Goal: Information Seeking & Learning: Learn about a topic

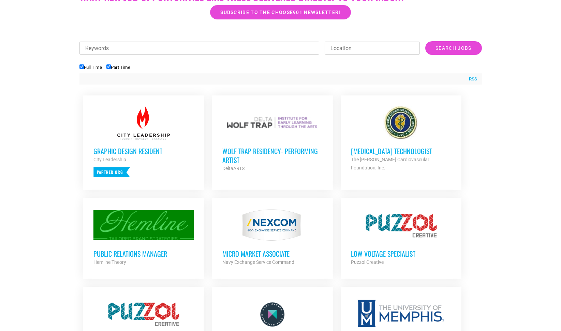
scroll to position [220, 0]
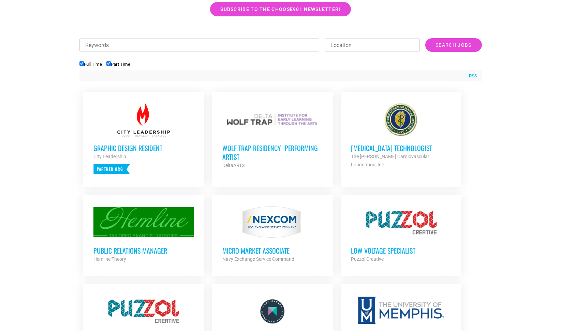
click at [409, 216] on div at bounding box center [401, 222] width 100 height 34
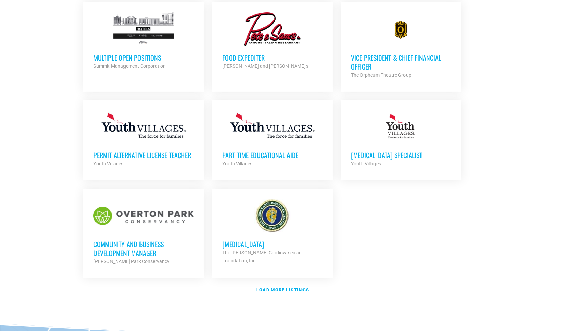
scroll to position [730, 0]
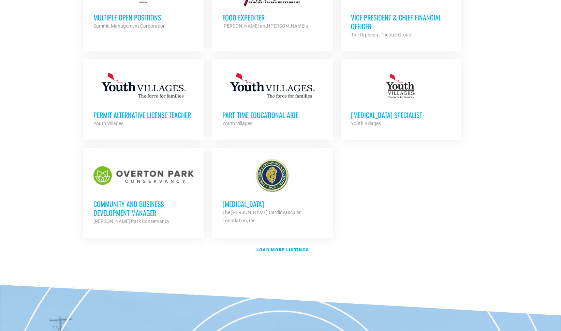
click at [118, 203] on h3 "Community and Business Development Manager" at bounding box center [144, 209] width 100 height 18
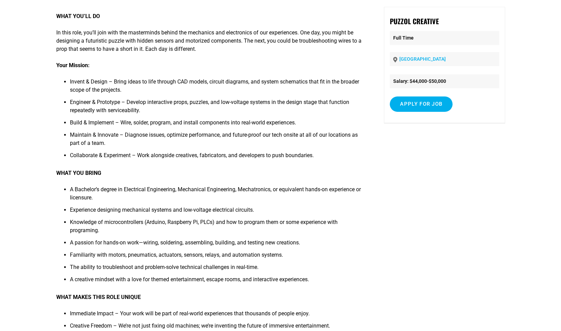
scroll to position [73, 0]
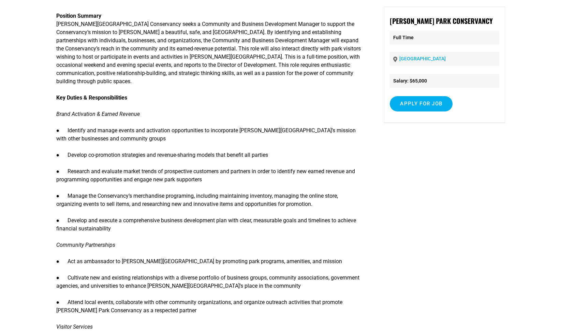
scroll to position [77, 0]
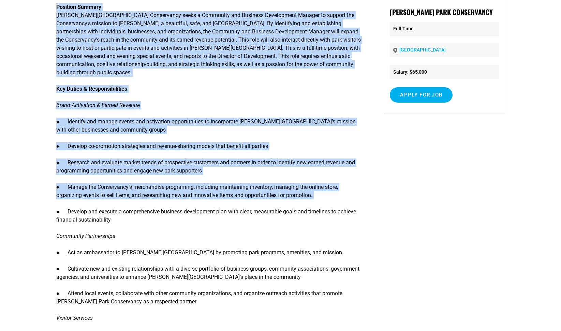
drag, startPoint x: 56, startPoint y: 98, endPoint x: 179, endPoint y: 192, distance: 155.3
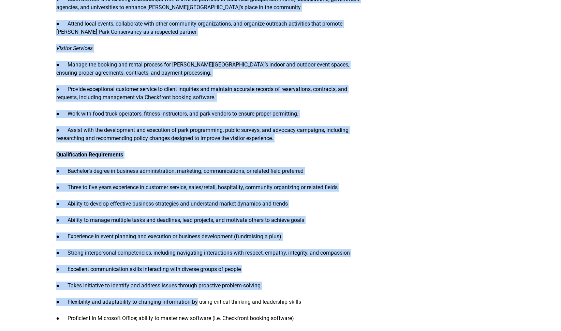
scroll to position [348, 0]
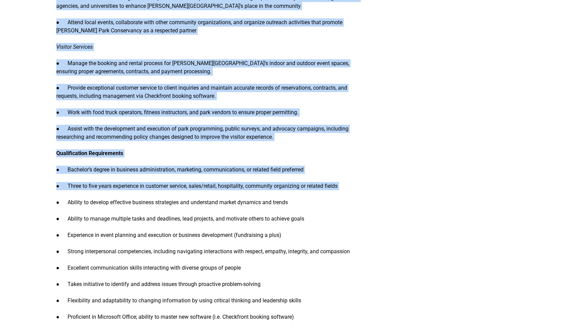
drag, startPoint x: 57, startPoint y: 98, endPoint x: 153, endPoint y: 189, distance: 132.5
click at [153, 189] on div "Position Summary [PERSON_NAME][GEOGRAPHIC_DATA] Conservancy seeks a Community a…" at bounding box center [209, 95] width 306 height 739
click at [195, 156] on div "Position Summary [PERSON_NAME][GEOGRAPHIC_DATA] Conservancy seeks a Community a…" at bounding box center [209, 95] width 306 height 739
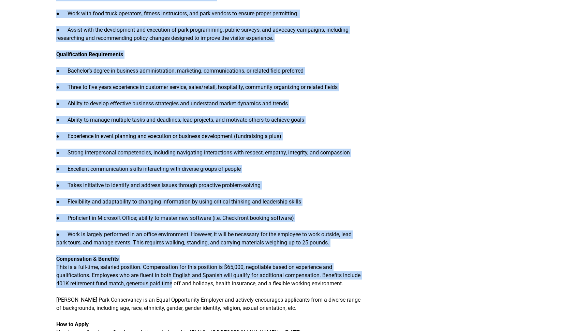
scroll to position [518, 0]
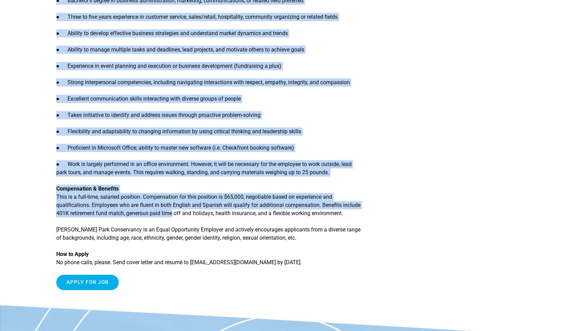
drag, startPoint x: 58, startPoint y: 53, endPoint x: 332, endPoint y: 263, distance: 345.2
copy article "Loremipsu dol Sitametc Adipiscinge Seddoei Temporin Utlabor Etdolor Magn Aliqua…"
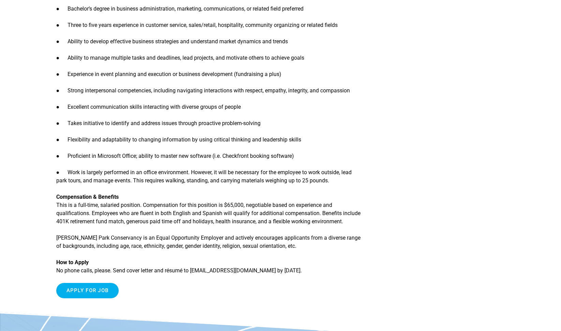
scroll to position [508, 0]
